Goal: Information Seeking & Learning: Learn about a topic

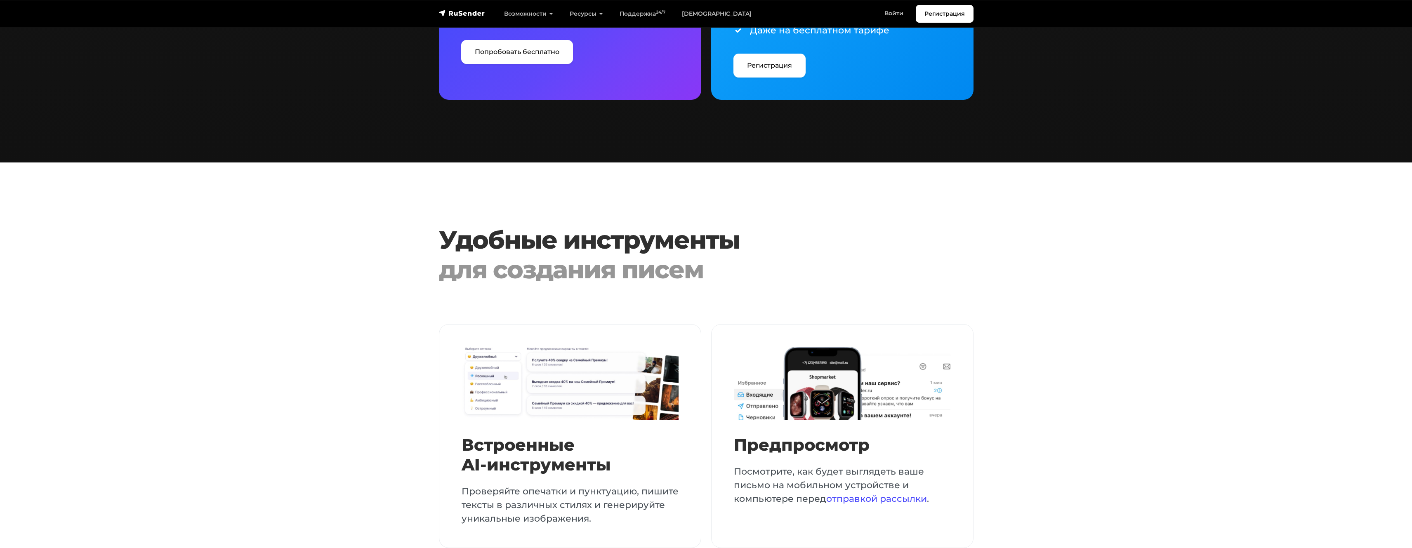
scroll to position [1692, 0]
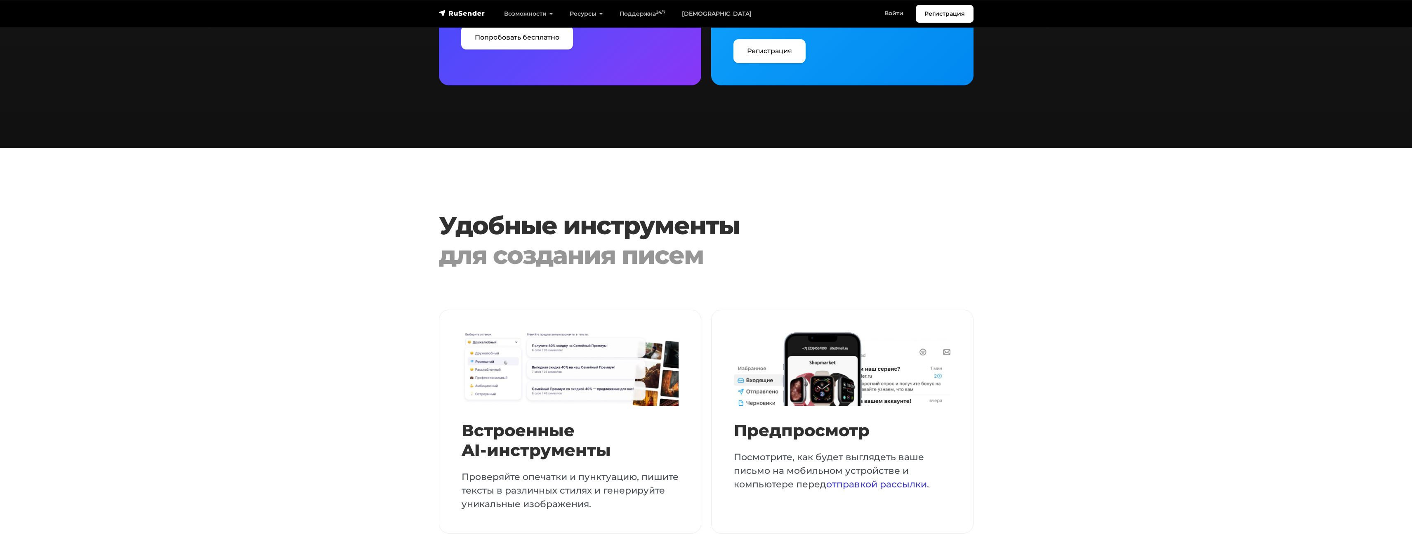
click at [844, 479] on link "отправкой рассылки" at bounding box center [876, 484] width 101 height 11
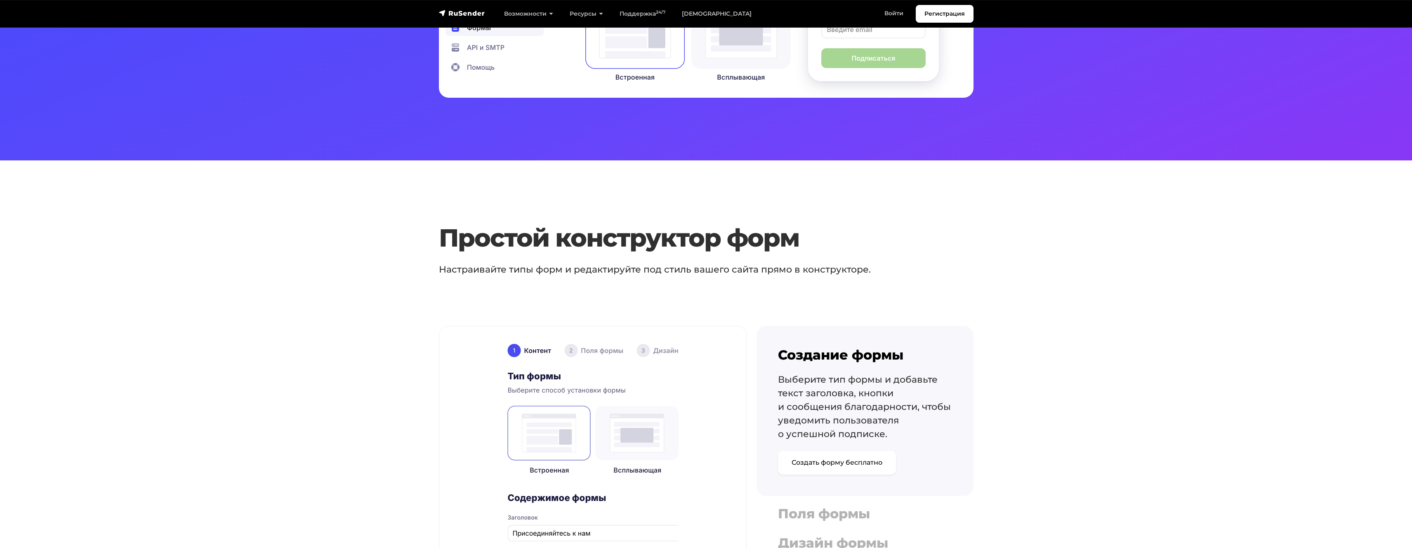
scroll to position [436, 0]
